Goal: Transaction & Acquisition: Purchase product/service

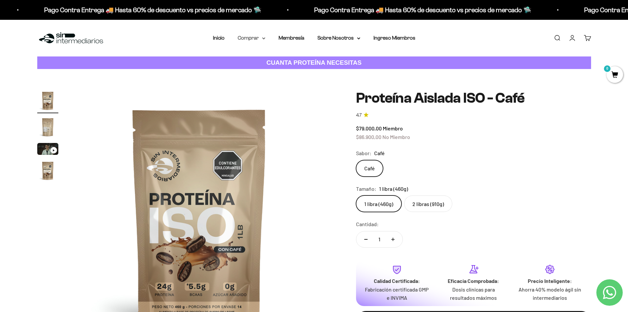
click at [258, 39] on summary "Comprar" at bounding box center [252, 38] width 28 height 9
click at [294, 70] on summary "Otros Suplementos" at bounding box center [269, 71] width 54 height 9
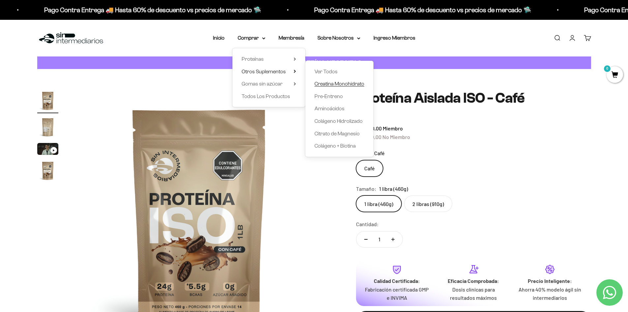
click at [334, 85] on span "Creatina Monohidrato" at bounding box center [340, 84] width 50 height 6
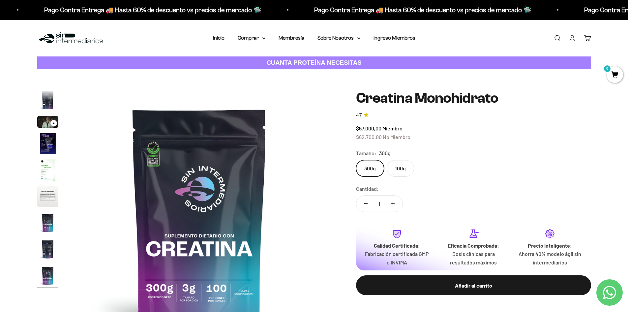
click at [371, 170] on label "300g" at bounding box center [370, 168] width 28 height 16
click at [356, 160] on input "300g" at bounding box center [356, 160] width 0 height 0
click at [405, 164] on label "100g" at bounding box center [400, 168] width 27 height 16
click at [356, 160] on input "100g" at bounding box center [356, 160] width 0 height 0
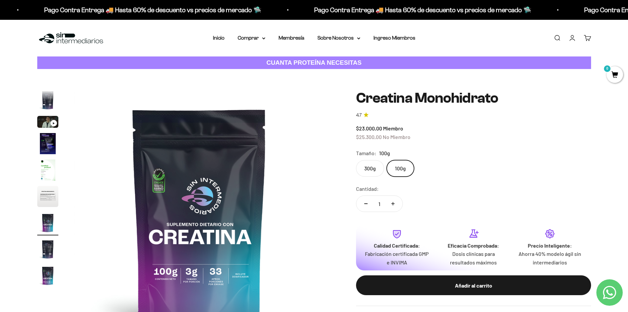
click at [367, 169] on label "300g" at bounding box center [370, 168] width 28 height 16
click at [356, 160] on input "300g" at bounding box center [356, 160] width 0 height 0
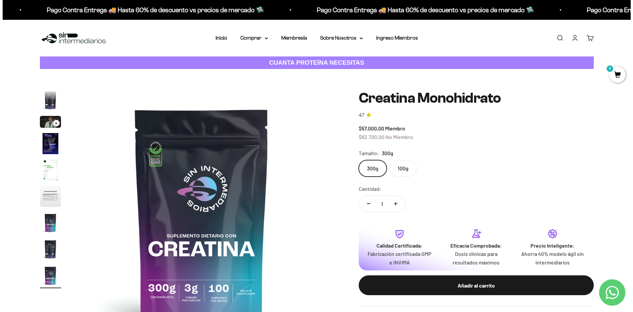
scroll to position [33, 0]
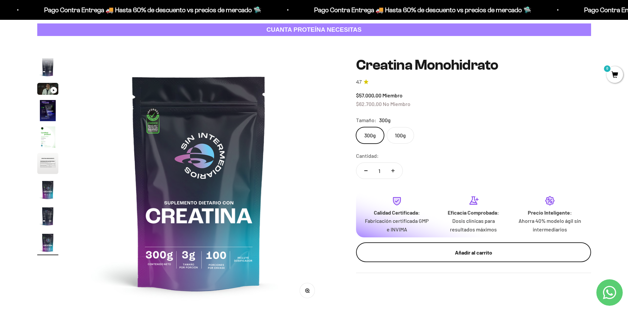
click at [464, 253] on div "Añadir al carrito" at bounding box center [473, 252] width 209 height 9
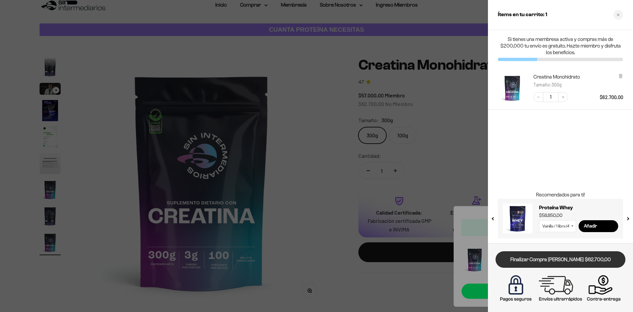
click at [545, 260] on link "Finalizar Compra [PERSON_NAME] $62.700,00" at bounding box center [561, 259] width 130 height 17
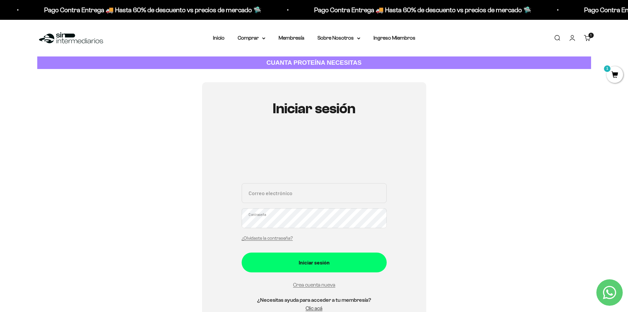
click at [297, 194] on input "Correo electrónico" at bounding box center [314, 193] width 145 height 20
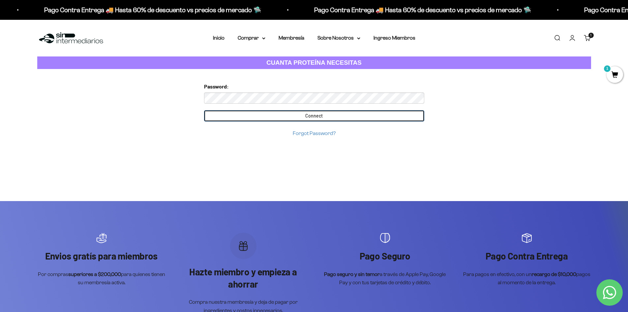
click at [318, 114] on input "Connect" at bounding box center [314, 115] width 220 height 11
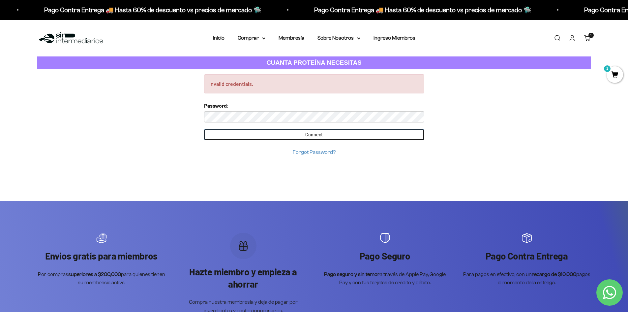
click at [316, 135] on input "Connect" at bounding box center [314, 134] width 220 height 11
click at [312, 133] on input "Connect" at bounding box center [314, 134] width 220 height 11
click at [295, 136] on input "Connect" at bounding box center [314, 134] width 220 height 11
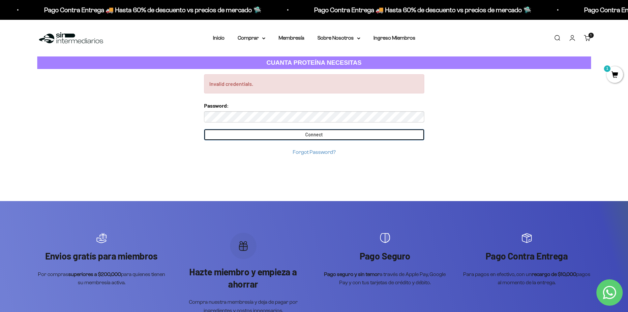
click at [295, 136] on input "Connect" at bounding box center [314, 134] width 220 height 11
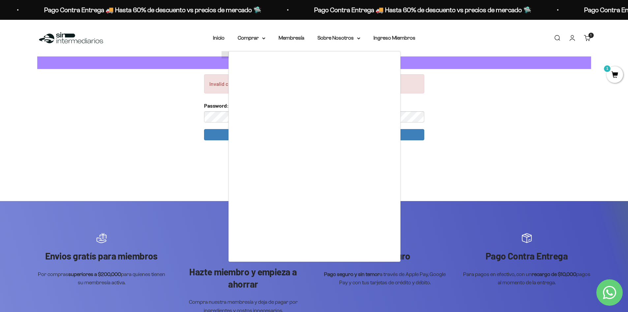
drag, startPoint x: 521, startPoint y: 173, endPoint x: 517, endPoint y: 172, distance: 3.8
click at [519, 173] on div at bounding box center [314, 156] width 628 height 312
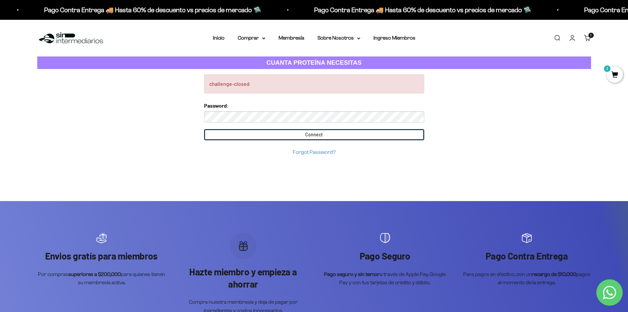
click at [299, 136] on input "Connect" at bounding box center [314, 134] width 220 height 11
click at [304, 135] on input "Connect" at bounding box center [314, 134] width 220 height 11
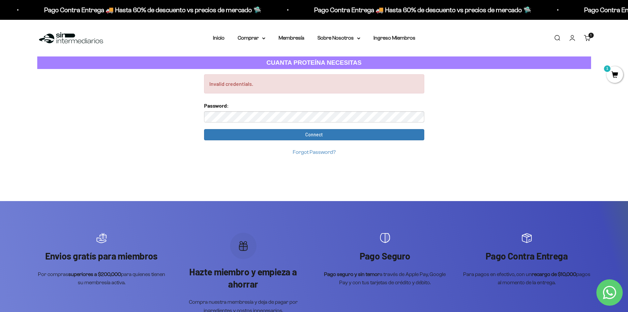
click at [587, 37] on link "Carrito 1 artículo 1" at bounding box center [587, 37] width 7 height 7
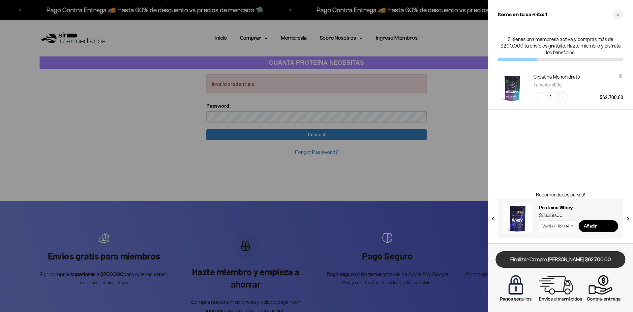
click at [546, 260] on link "Finalizar Compra [PERSON_NAME] $62.700,00" at bounding box center [561, 259] width 130 height 17
